Goal: Use online tool/utility: Utilize a website feature to perform a specific function

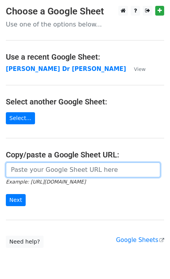
click at [30, 168] on input "url" at bounding box center [83, 169] width 155 height 15
type input "https://docs.google.com/spreadsheets/d/1G-r2LDR-PUes-LJWUgQRrYRQSRffQtQs65W9tlb…"
click at [33, 169] on input "https://docs.google.com/spreadsheets/d/1G-r2LDR-PUes-LJWUgQRrYRQSRffQtQs65W9tlb…" at bounding box center [83, 169] width 155 height 15
click at [36, 172] on input "https://docs.google.com/spreadsheets/d/1G-r2LDR-PUes-LJWUgQRrYRQSRffQtQs65W9tlb…" at bounding box center [83, 169] width 155 height 15
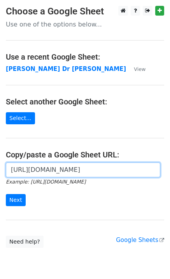
click at [6, 194] on input "Next" at bounding box center [16, 200] width 20 height 12
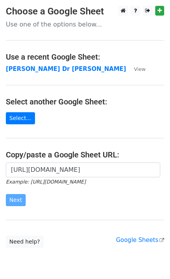
scroll to position [0, 0]
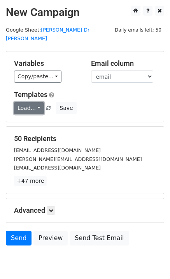
click at [32, 102] on link "Load..." at bounding box center [29, 108] width 30 height 12
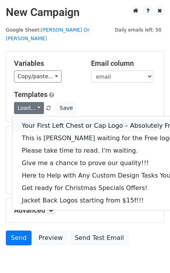
click at [37, 120] on link "Your First Left Chest or Cap Logo – Absolutely Free" at bounding box center [105, 126] width 186 height 12
